Goal: Transaction & Acquisition: Purchase product/service

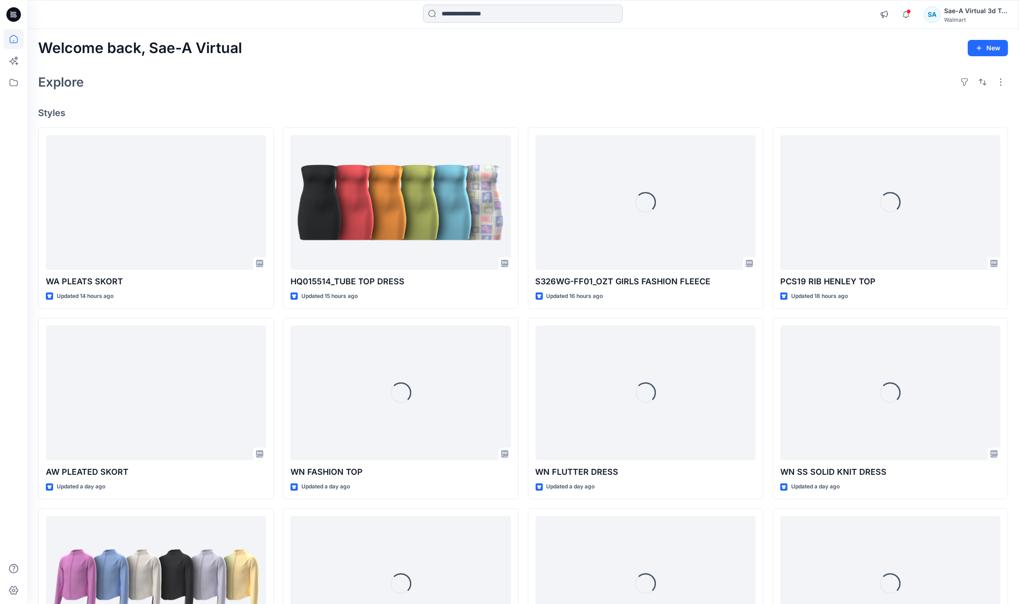
click at [548, 16] on input at bounding box center [523, 14] width 200 height 18
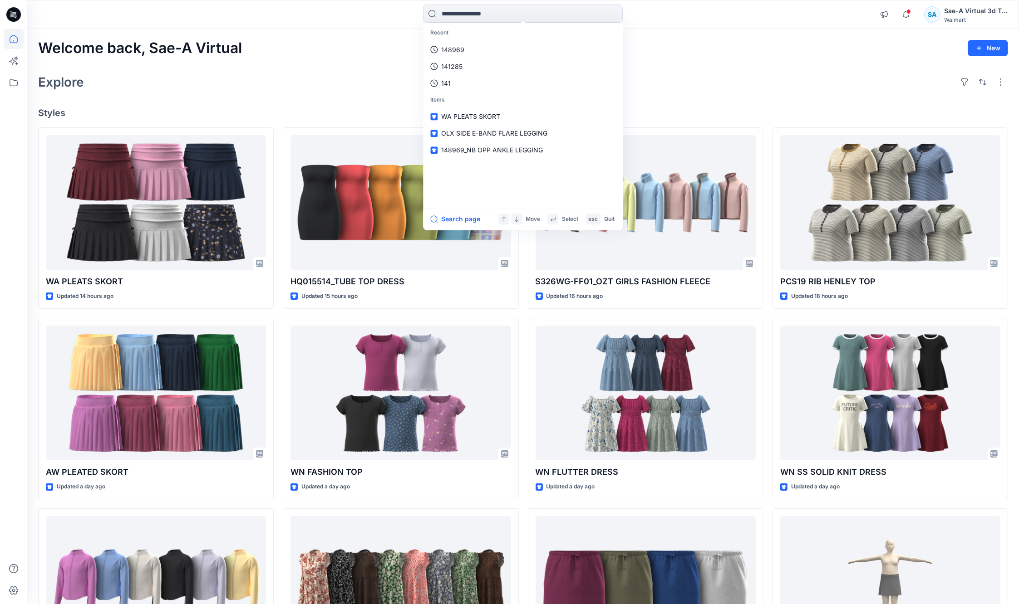
click at [684, 72] on div "Explore" at bounding box center [523, 82] width 970 height 22
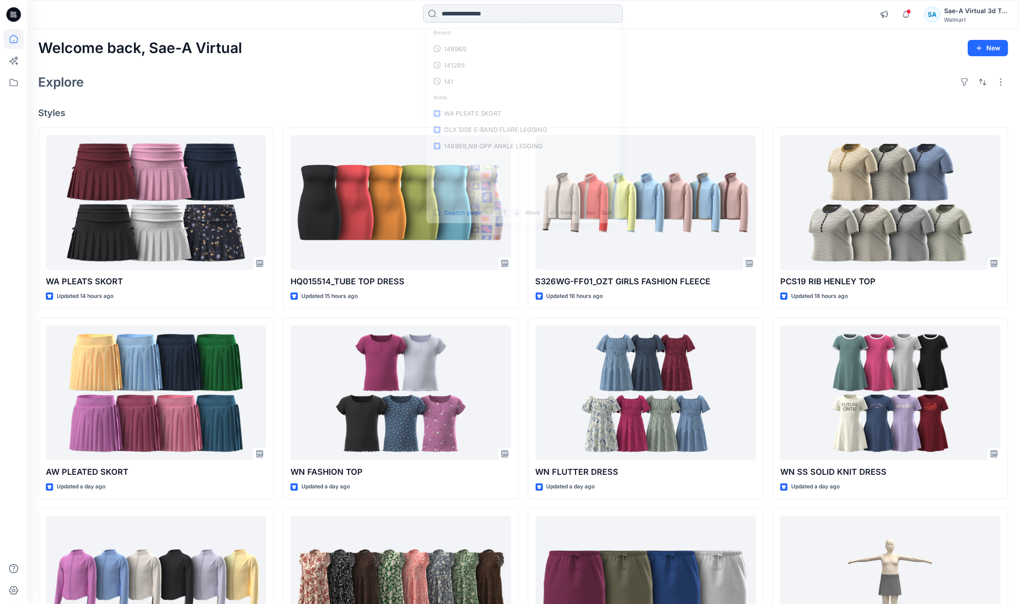
click at [492, 18] on input at bounding box center [523, 14] width 200 height 18
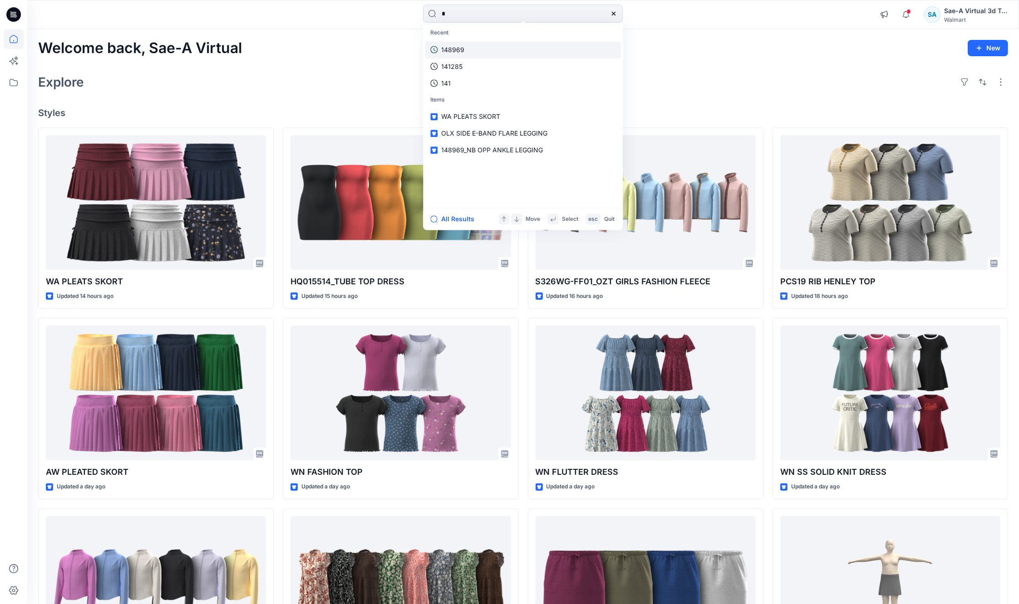
type input "*"
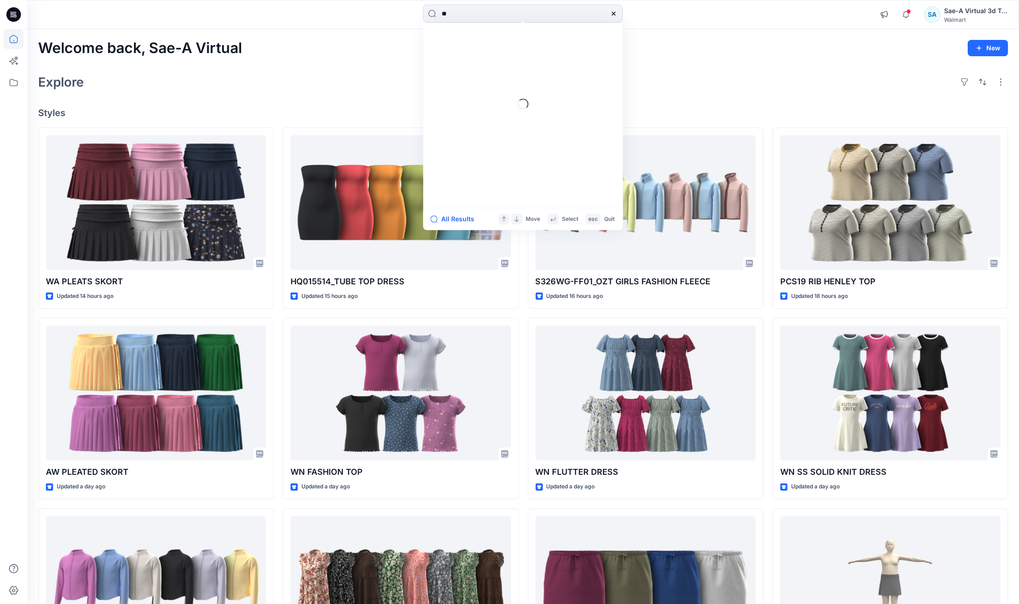
type input "*"
type input "**********"
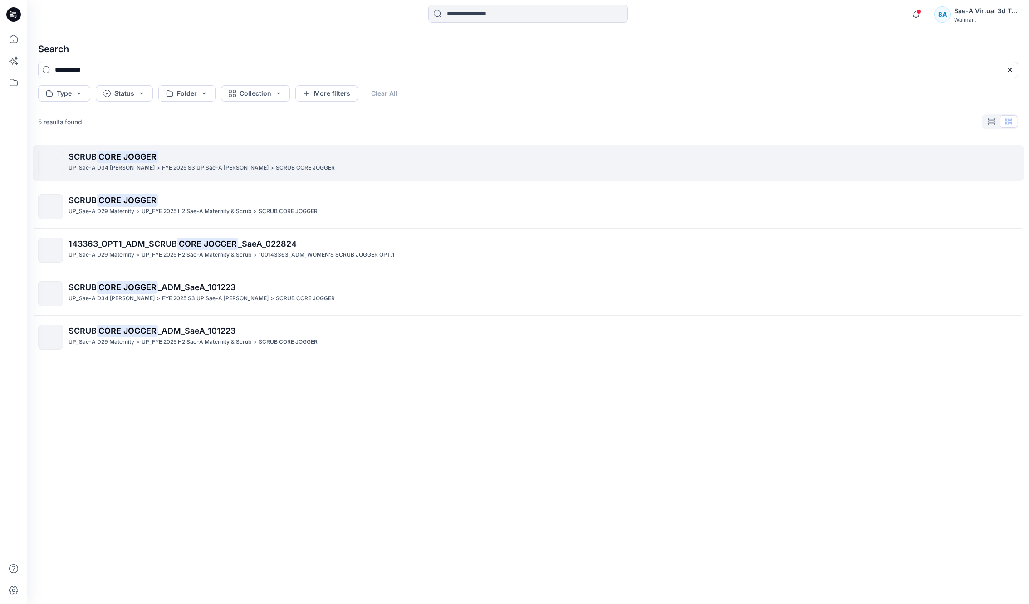
click at [130, 154] on mark "CORE JOGGER" at bounding box center [127, 156] width 61 height 13
